Goal: Task Accomplishment & Management: Complete application form

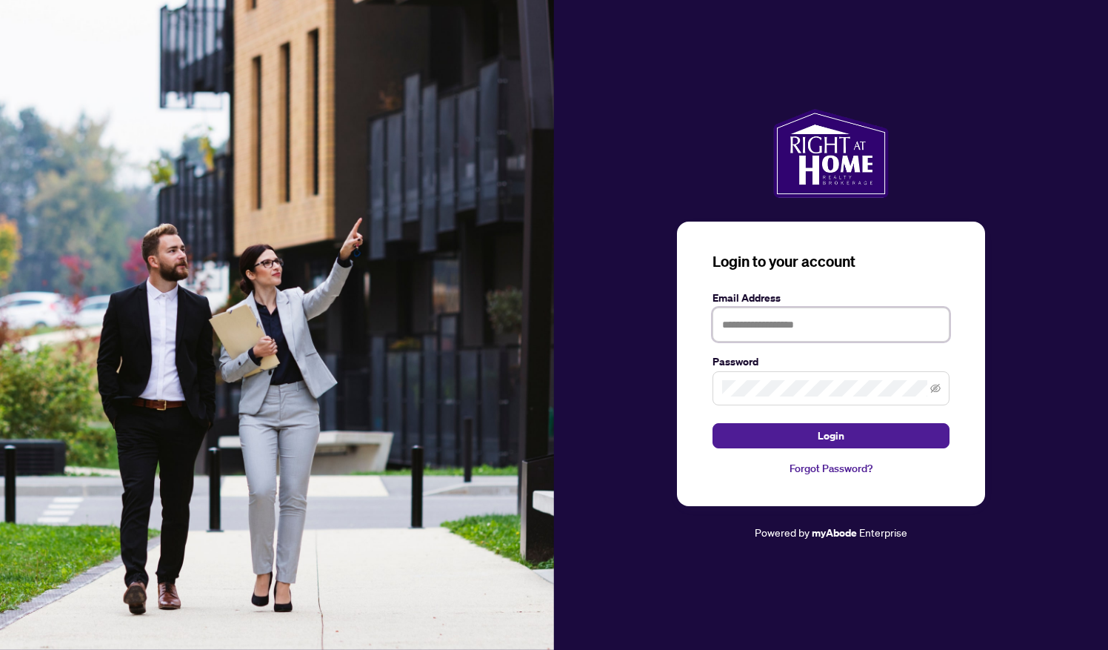
click at [781, 324] on input "text" at bounding box center [831, 324] width 237 height 34
type input "**********"
click at [764, 428] on button "Login" at bounding box center [831, 435] width 237 height 25
click at [788, 437] on button "Login" at bounding box center [831, 435] width 237 height 25
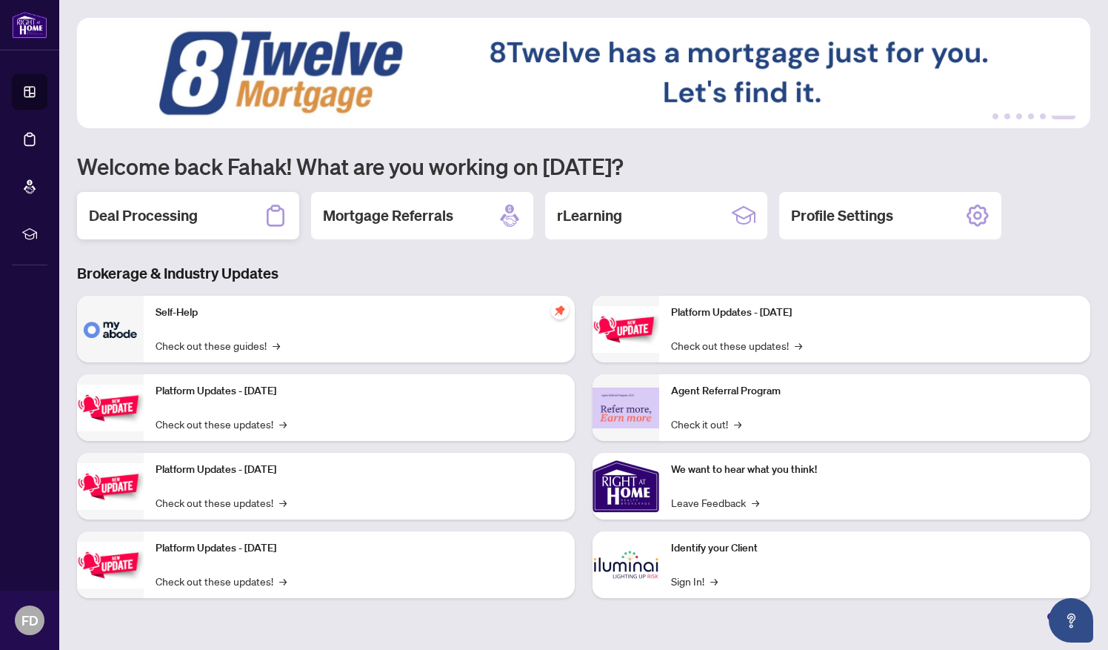
click at [145, 221] on h2 "Deal Processing" at bounding box center [143, 215] width 109 height 21
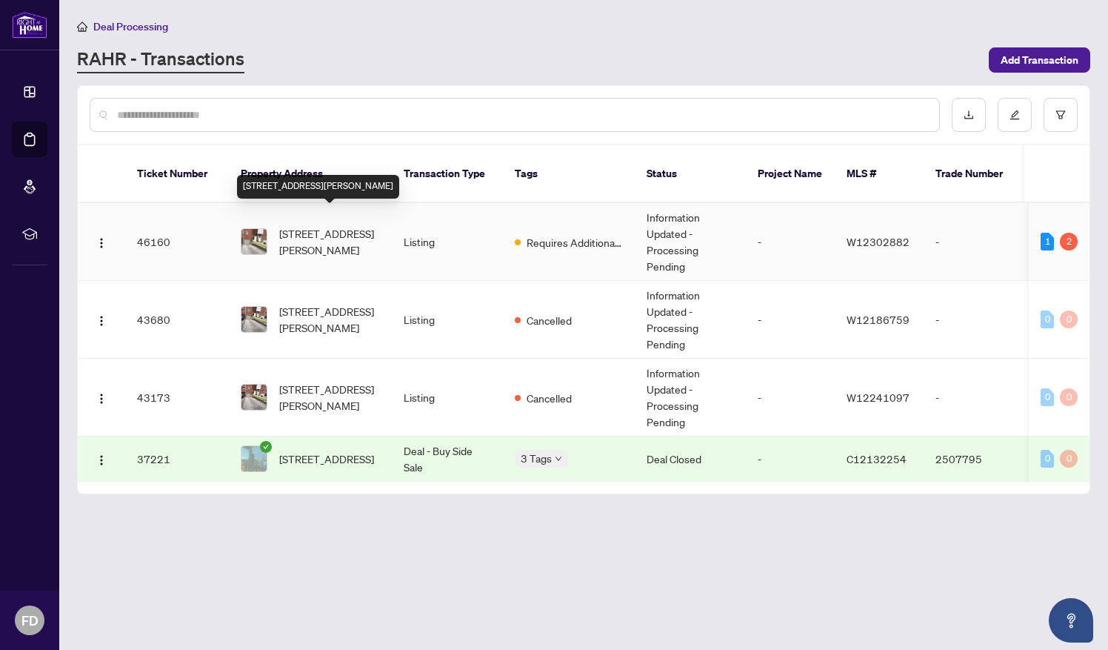
click at [298, 225] on span "[STREET_ADDRESS][PERSON_NAME]" at bounding box center [329, 241] width 101 height 33
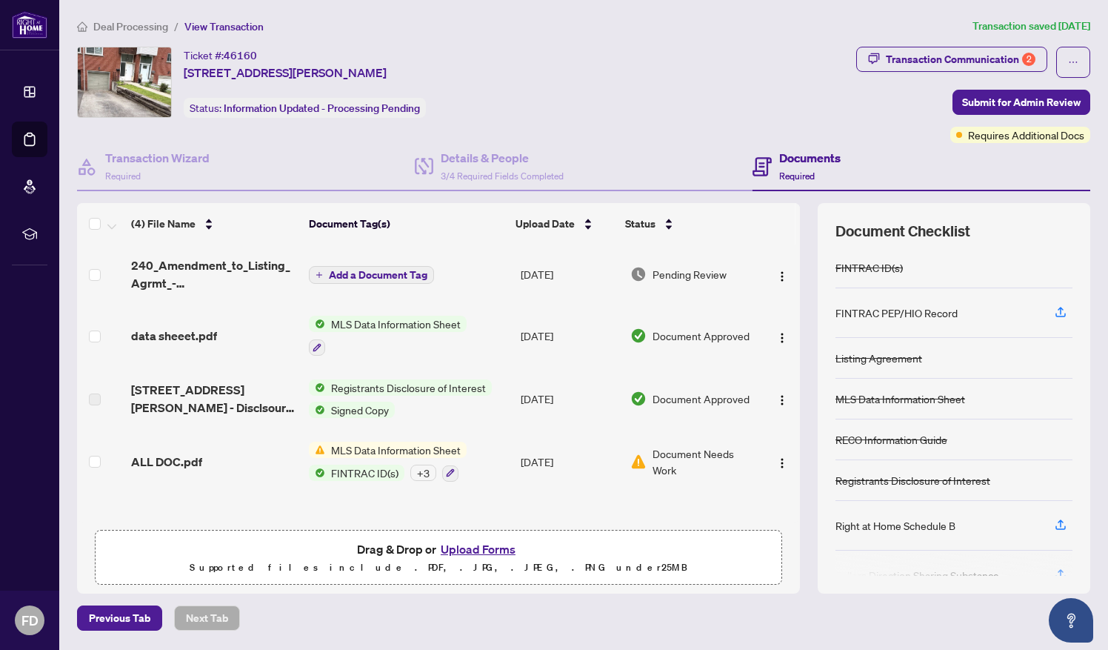
click at [913, 524] on div "Right at Home Schedule B" at bounding box center [895, 525] width 120 height 16
click at [459, 546] on button "Upload Forms" at bounding box center [478, 548] width 84 height 19
click at [481, 547] on button "Upload Forms" at bounding box center [478, 548] width 84 height 19
click at [471, 553] on button "Upload Forms" at bounding box center [478, 548] width 84 height 19
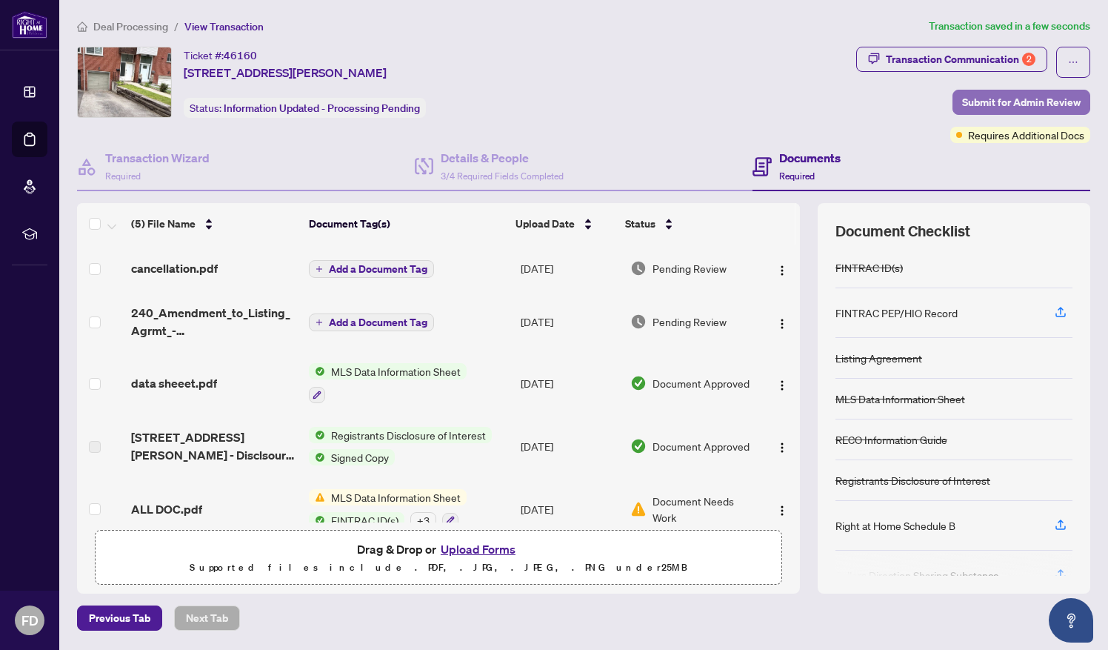
click at [1004, 102] on span "Submit for Admin Review" at bounding box center [1021, 102] width 119 height 24
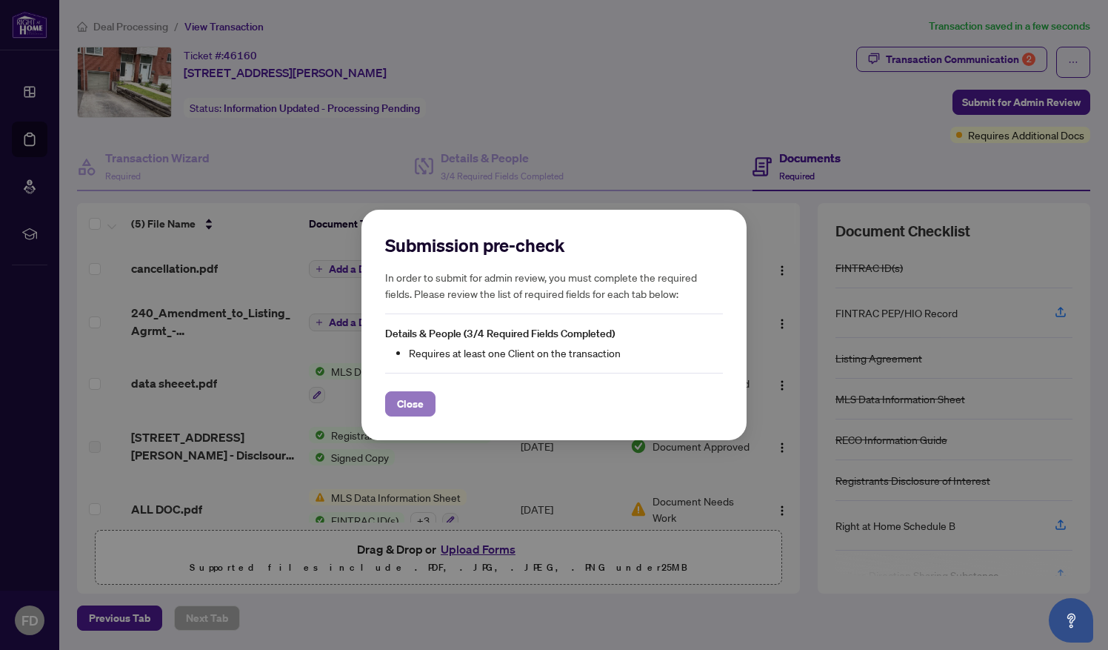
click at [401, 410] on span "Close" at bounding box center [410, 404] width 27 height 24
